Goal: Transaction & Acquisition: Purchase product/service

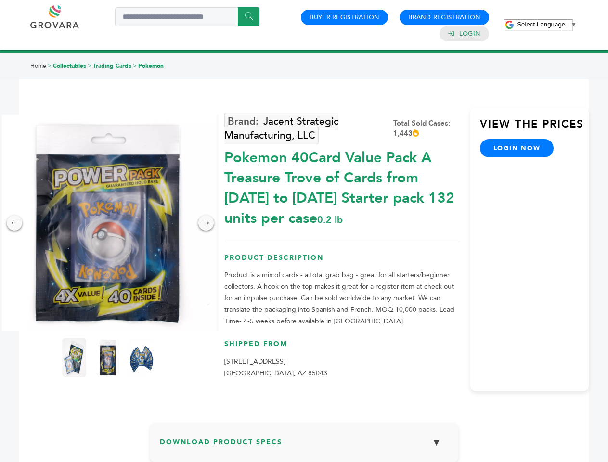
click at [547, 24] on span "Select Language" at bounding box center [541, 24] width 48 height 7
click at [108, 223] on img at bounding box center [108, 223] width 217 height 217
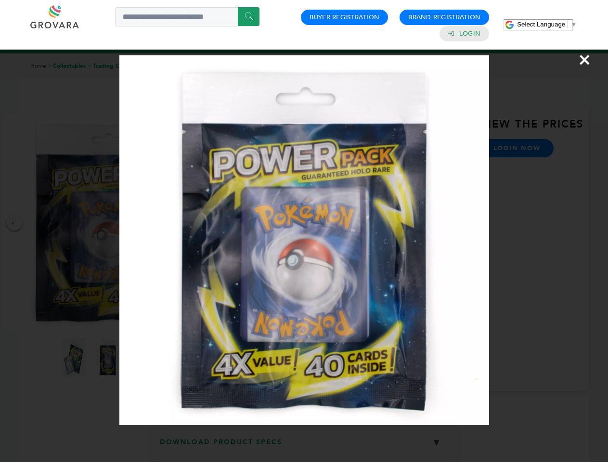
click at [14, 223] on div "×" at bounding box center [304, 231] width 608 height 462
click at [206, 223] on div "→" at bounding box center [205, 222] width 15 height 15
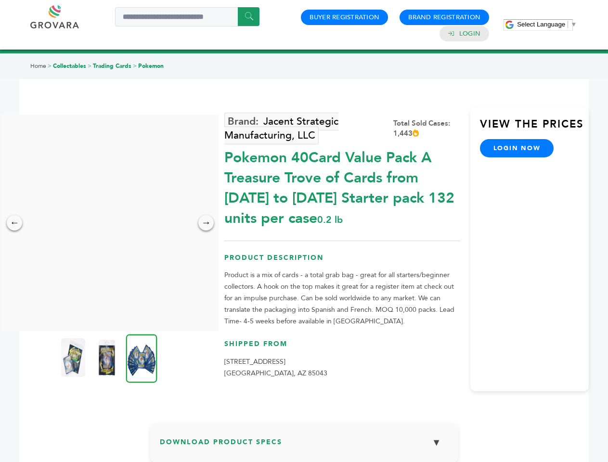
click at [74, 357] on img at bounding box center [73, 357] width 24 height 38
click at [0, 0] on div "×" at bounding box center [0, 0] width 0 height 0
click at [141, 357] on img at bounding box center [141, 358] width 31 height 49
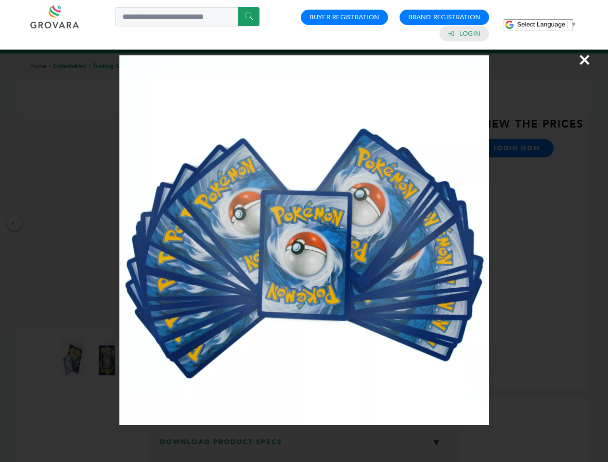
click at [304, 446] on div "×" at bounding box center [304, 231] width 608 height 462
